Goal: Communication & Community: Connect with others

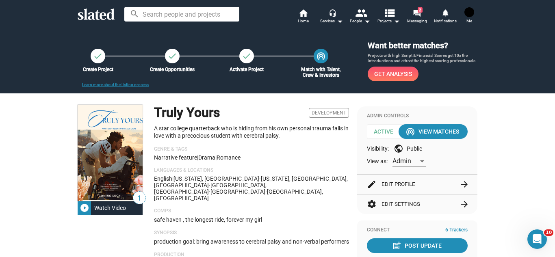
scroll to position [1097, 0]
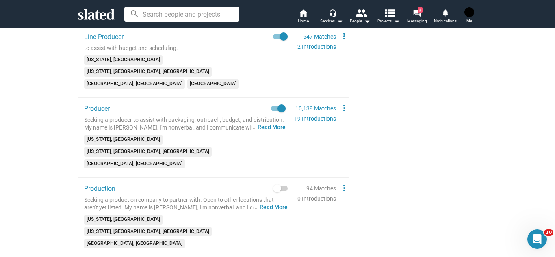
scroll to position [1325, 0]
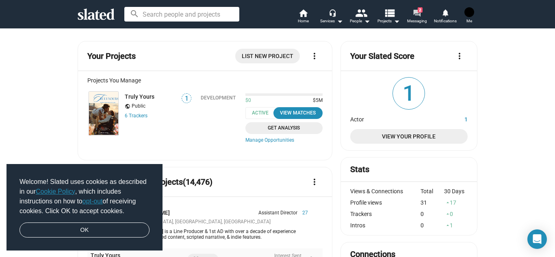
click at [421, 10] on span "2" at bounding box center [420, 9] width 5 height 5
